Goal: Information Seeking & Learning: Learn about a topic

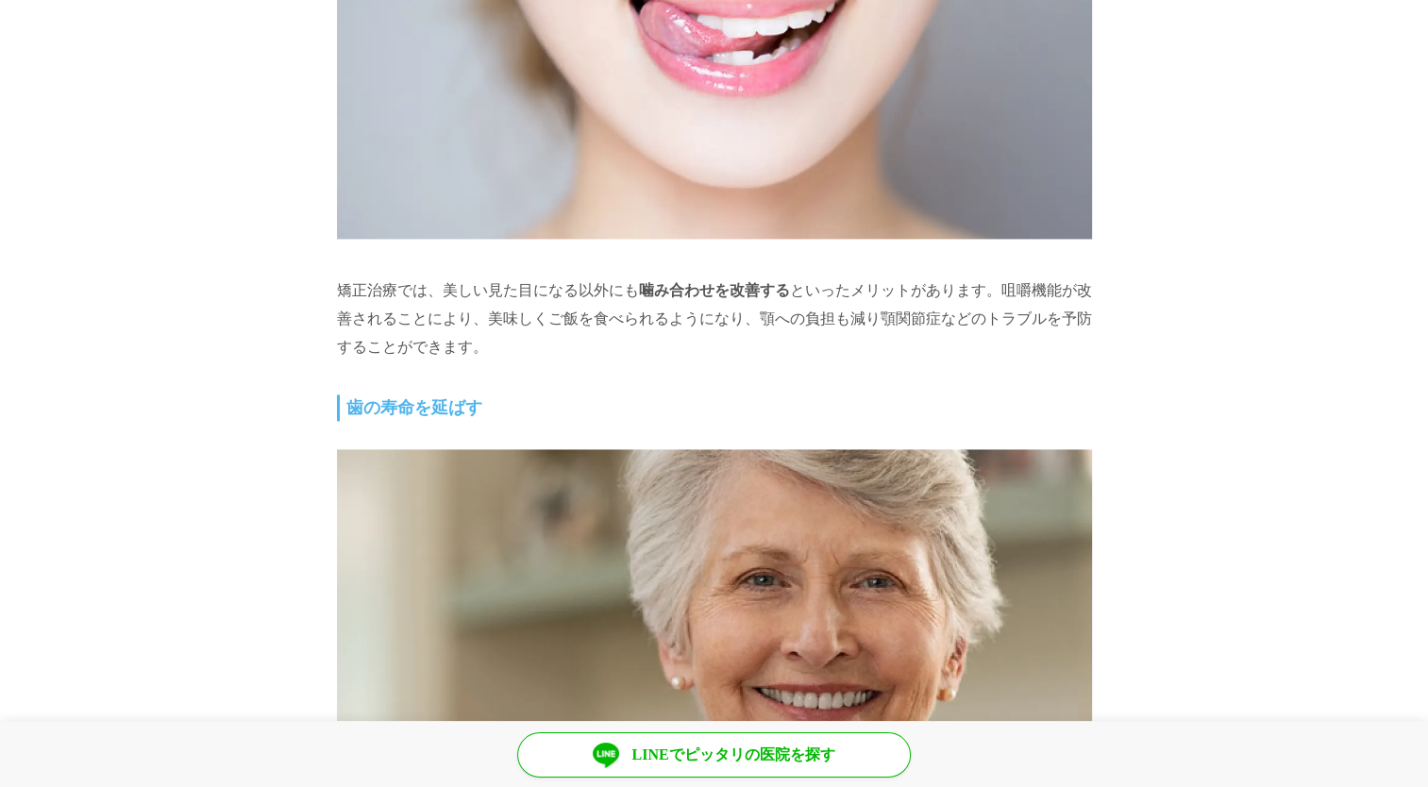
scroll to position [16607, 0]
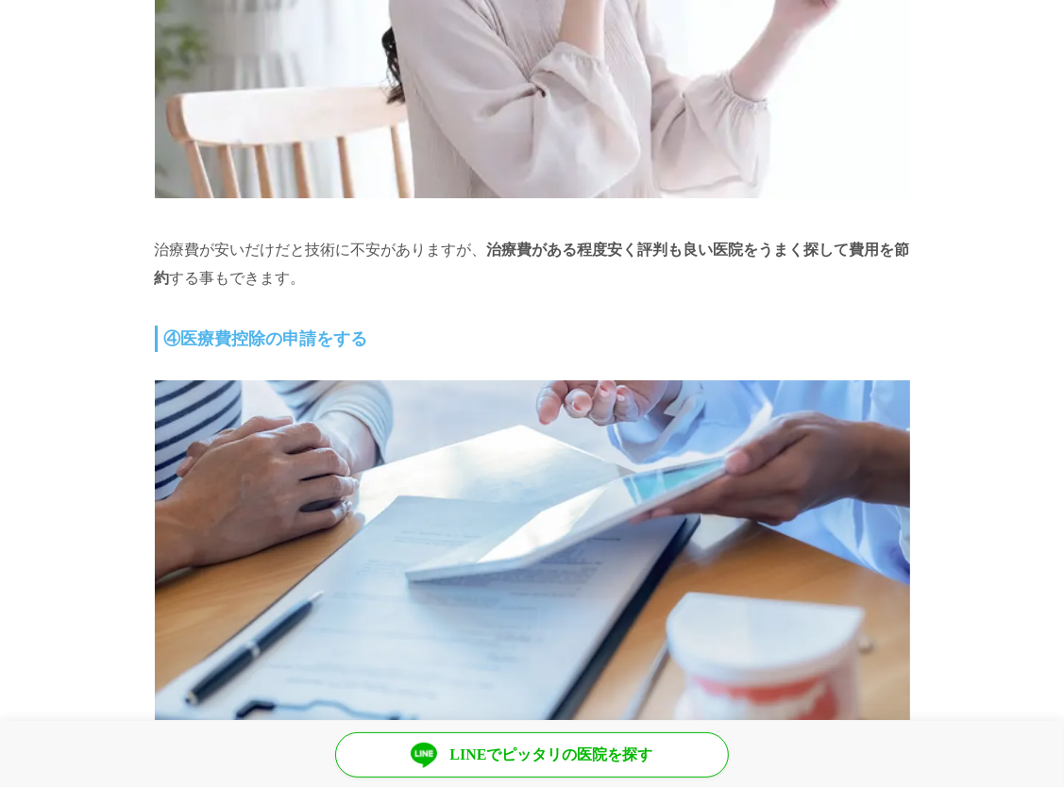
scroll to position [15665, 0]
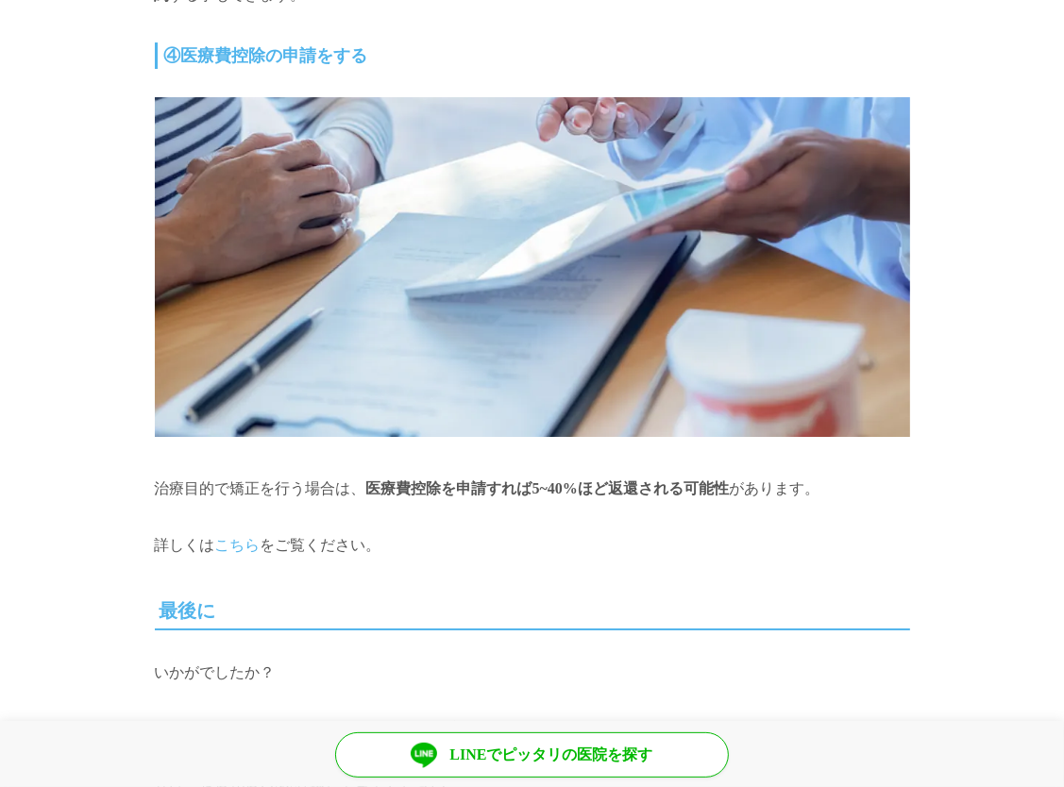
click at [232, 552] on link "こちら" at bounding box center [237, 545] width 45 height 16
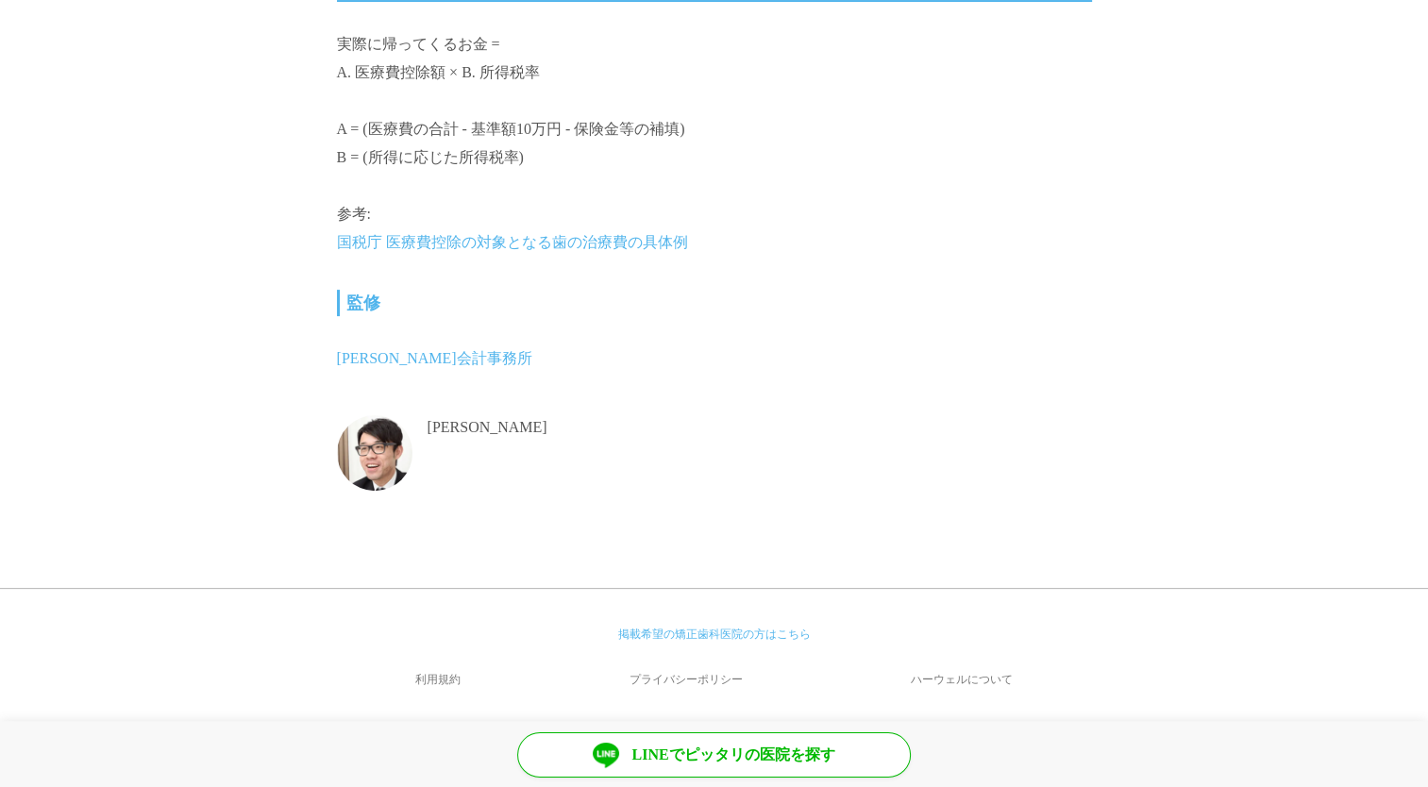
scroll to position [7550, 0]
